Goal: Transaction & Acquisition: Purchase product/service

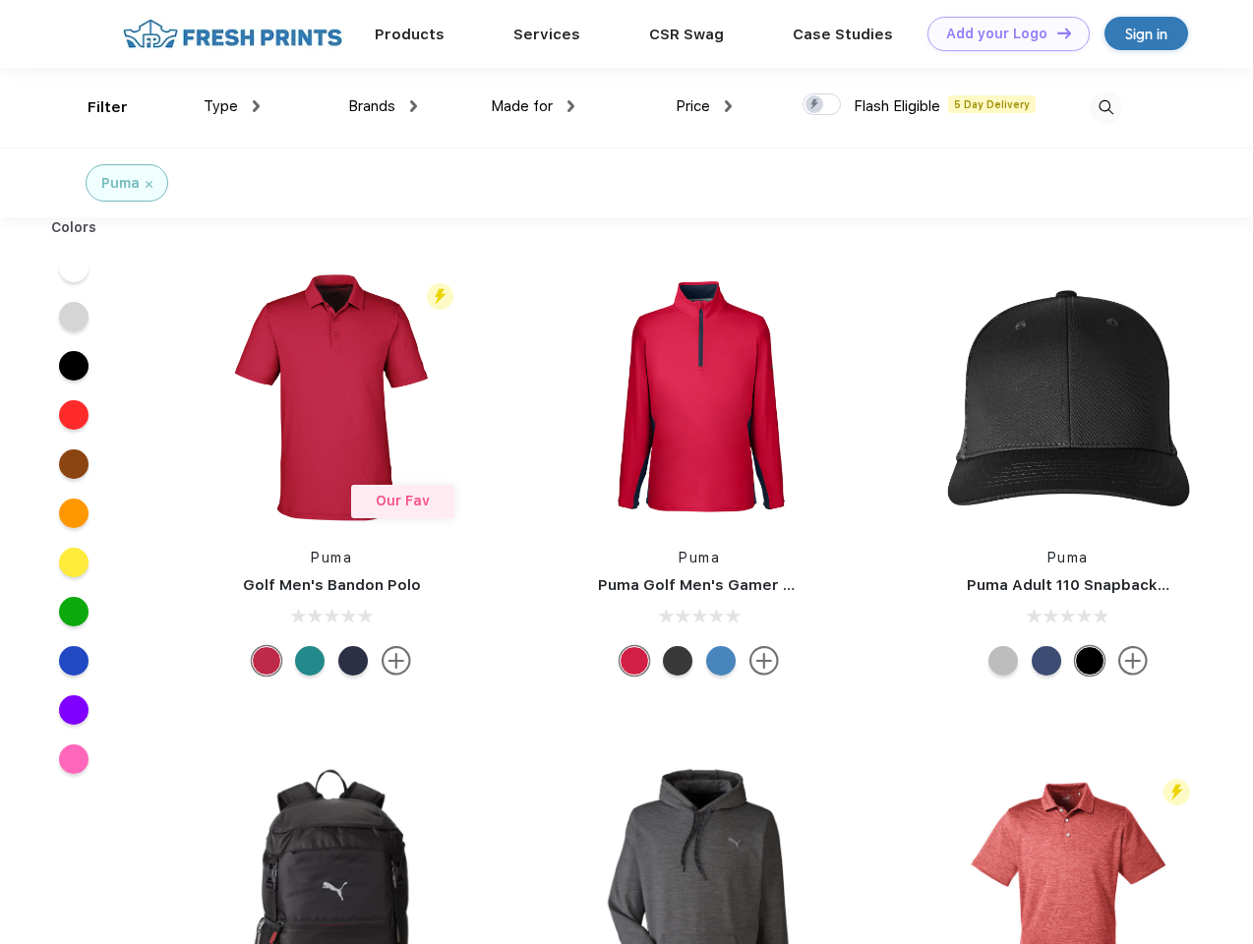
click at [1001, 33] on link "Add your Logo Design Tool" at bounding box center [1009, 34] width 162 height 34
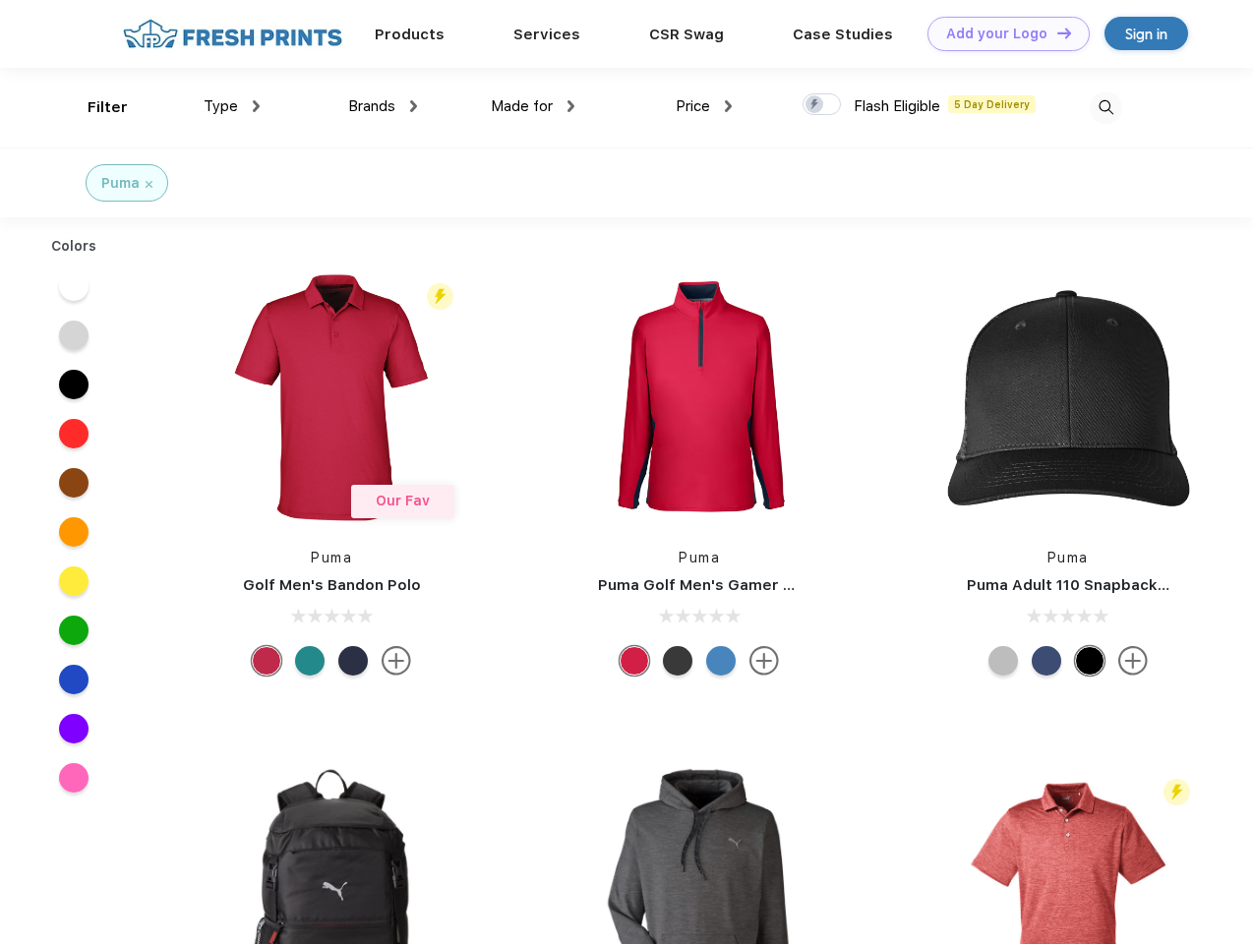
click at [0, 0] on div "Design Tool" at bounding box center [0, 0] width 0 height 0
click at [1055, 32] on link "Add your Logo Design Tool" at bounding box center [1009, 34] width 162 height 34
click at [94, 107] on div "Filter" at bounding box center [108, 107] width 40 height 23
click at [232, 106] on span "Type" at bounding box center [221, 106] width 34 height 18
click at [383, 106] on span "Brands" at bounding box center [371, 106] width 47 height 18
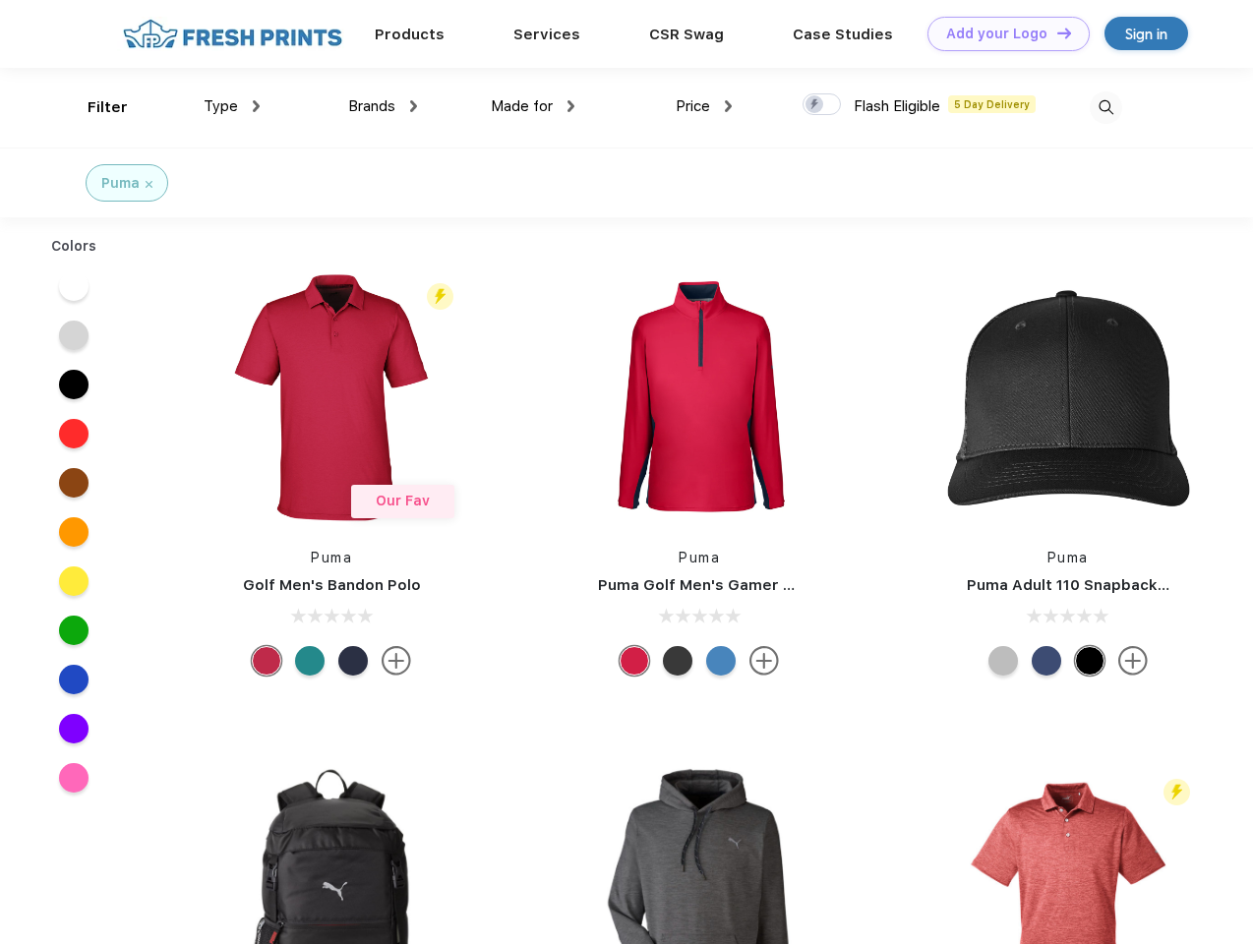
click at [533, 106] on span "Made for" at bounding box center [522, 106] width 62 height 18
click at [704, 106] on span "Price" at bounding box center [693, 106] width 34 height 18
click at [822, 105] on div at bounding box center [822, 104] width 38 height 22
click at [815, 105] on input "checkbox" at bounding box center [809, 98] width 13 height 13
click at [1106, 107] on img at bounding box center [1106, 107] width 32 height 32
